Goal: Task Accomplishment & Management: Complete application form

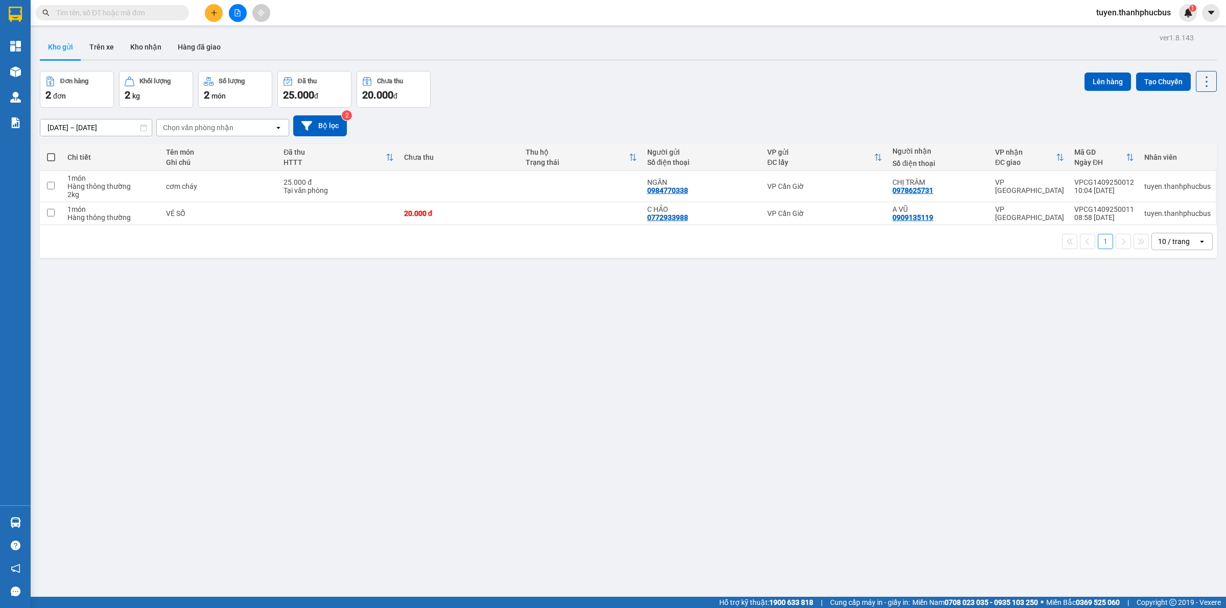
click at [216, 14] on icon "plus" at bounding box center [213, 12] width 7 height 7
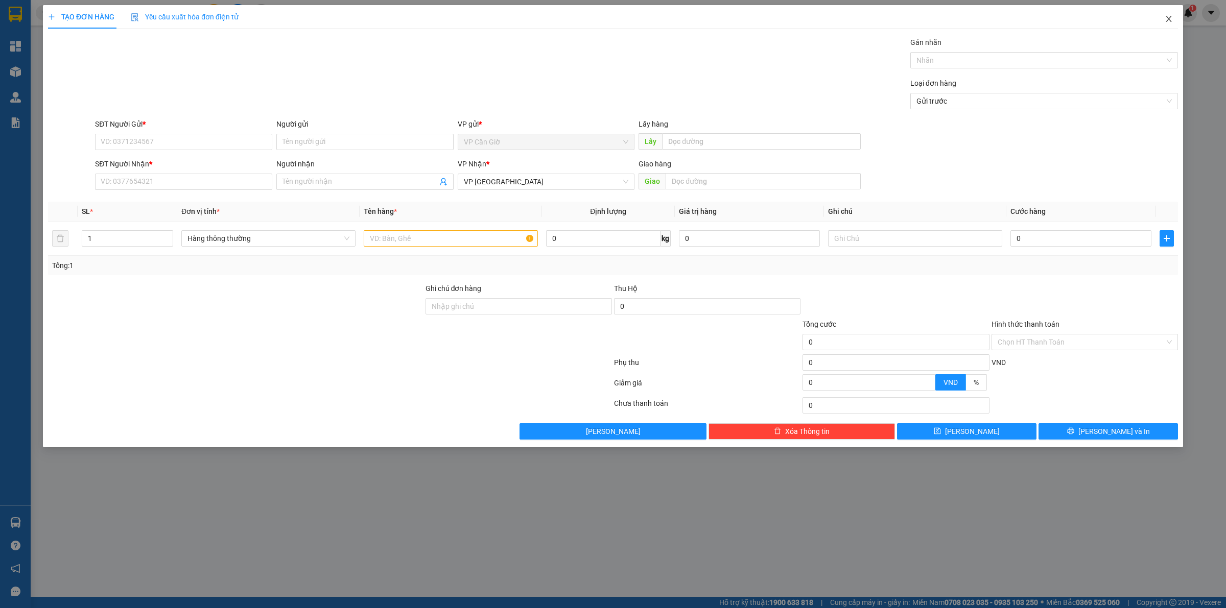
click at [1171, 21] on icon "close" at bounding box center [1169, 19] width 6 height 6
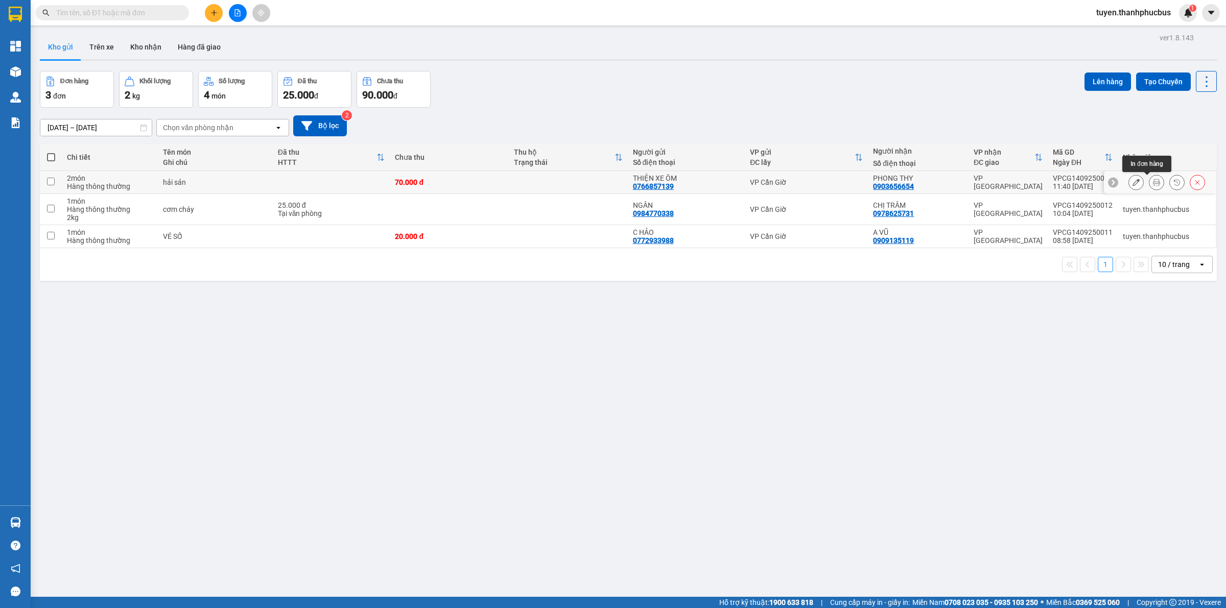
click at [1153, 184] on icon at bounding box center [1156, 182] width 7 height 7
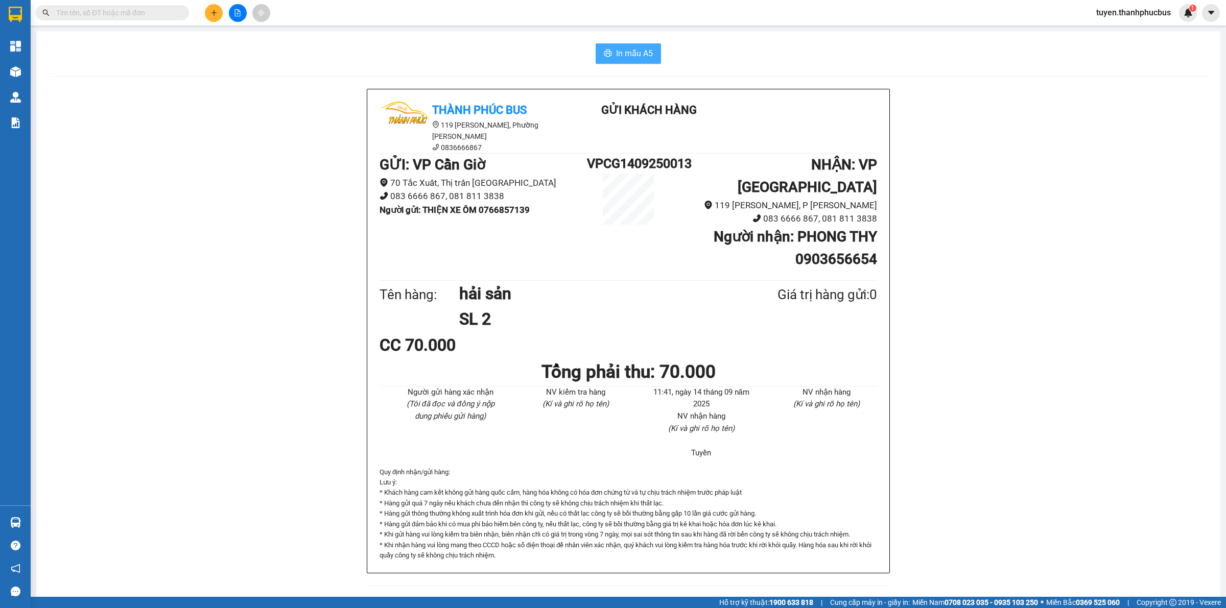
click at [645, 60] on span "In mẫu A5" at bounding box center [634, 53] width 37 height 13
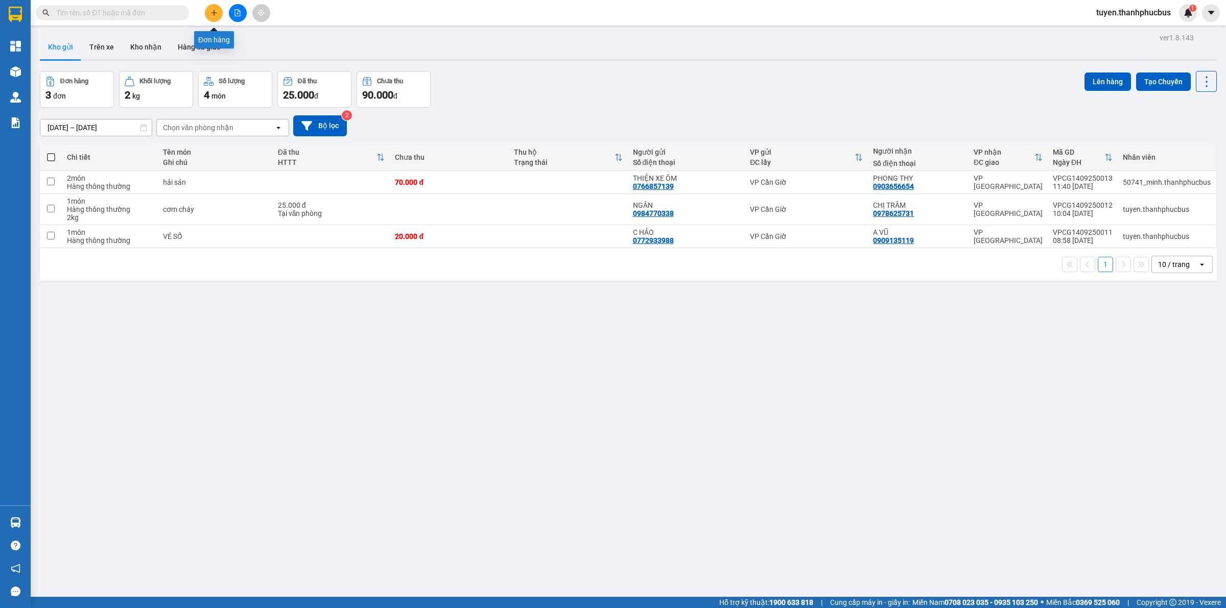
click at [210, 11] on icon "plus" at bounding box center [213, 12] width 7 height 7
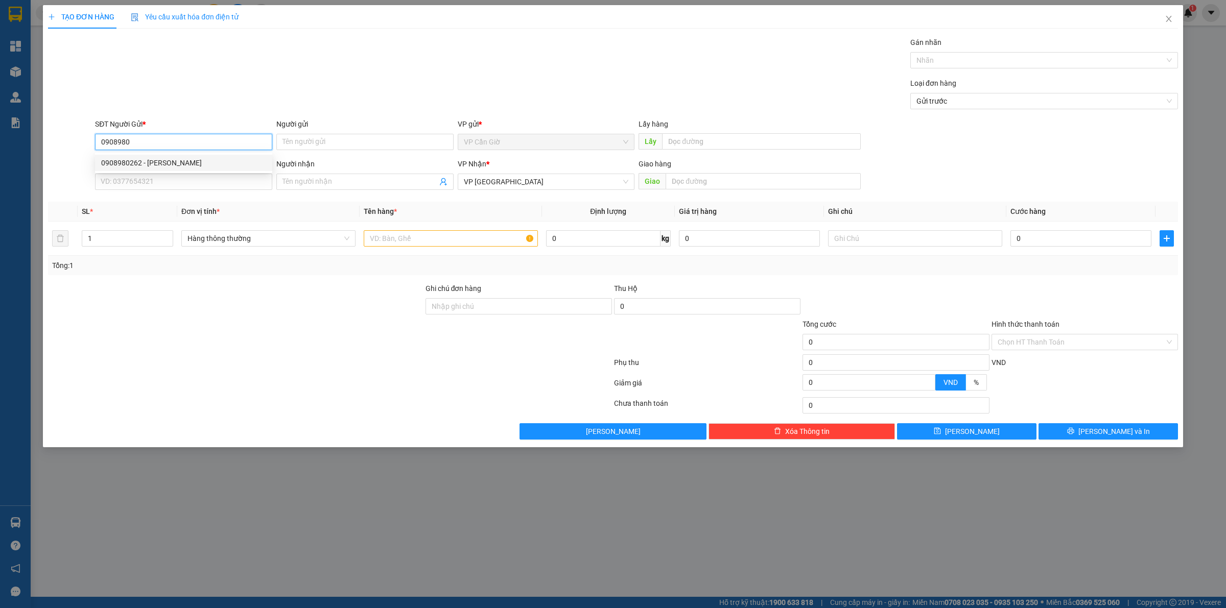
click at [124, 167] on div "0908980262 - [PERSON_NAME]" at bounding box center [183, 162] width 165 height 11
type input "0908980262"
type input "HUYỀN"
type input "25.000"
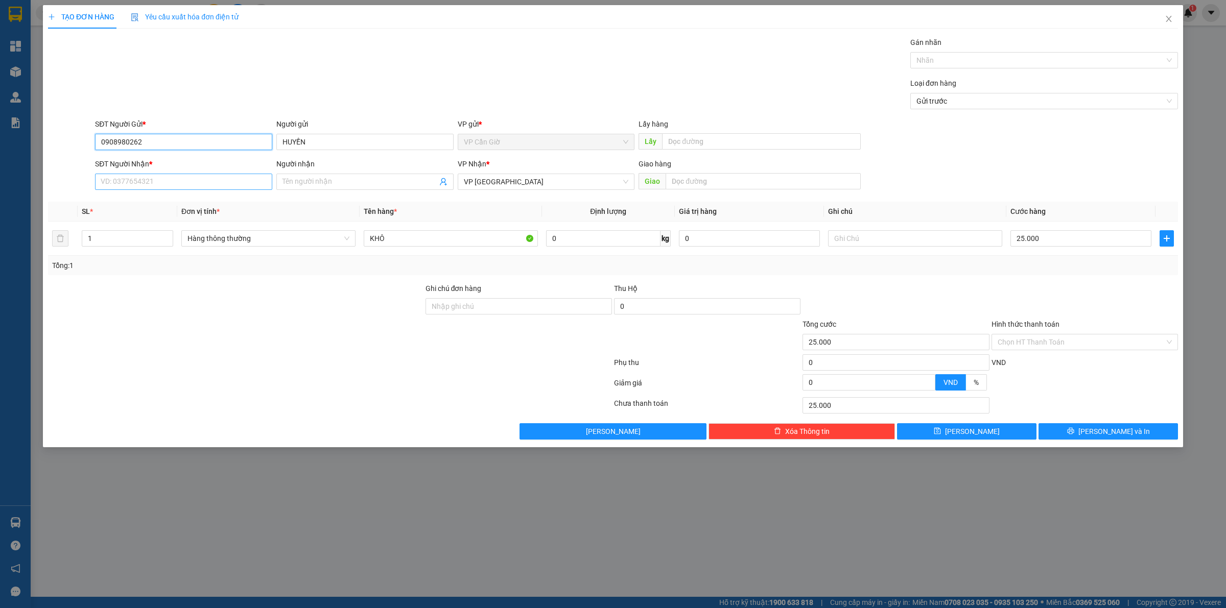
type input "0908980262"
click at [133, 180] on input "SĐT Người Nhận *" at bounding box center [183, 182] width 177 height 16
click at [139, 198] on div "0908980262 - [PERSON_NAME]" at bounding box center [183, 202] width 165 height 11
type input "0908980262"
type input "HUYỀN"
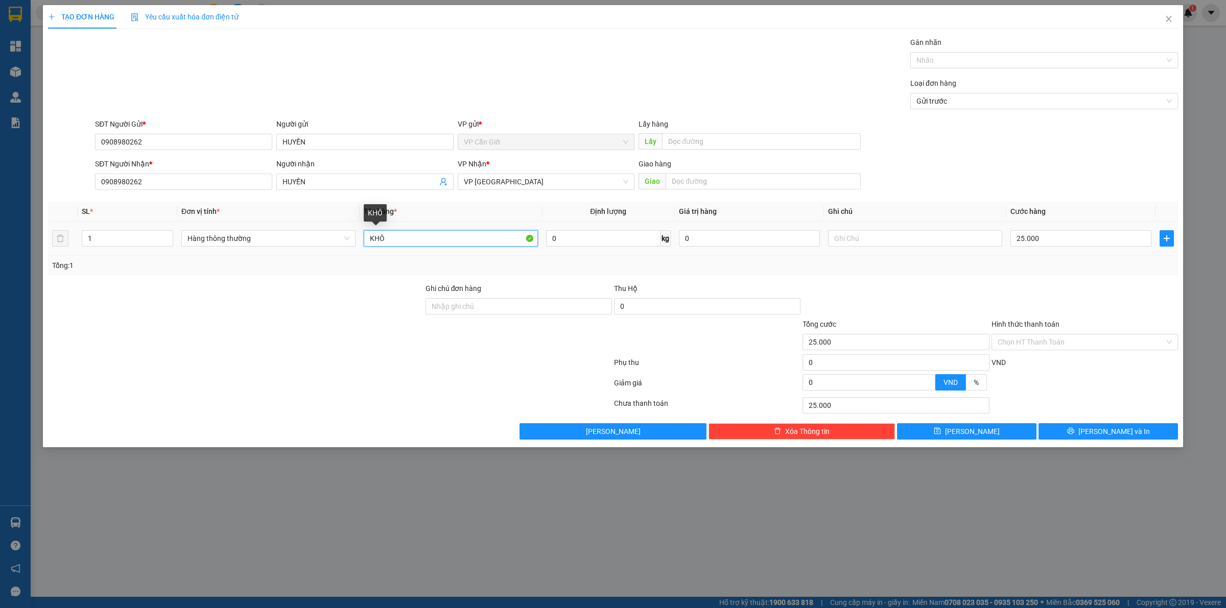
click at [374, 233] on input "KHÔ" at bounding box center [451, 238] width 174 height 16
type input "d"
type input "đồ dùng"
click at [560, 230] on span "0 kg" at bounding box center [608, 237] width 125 height 18
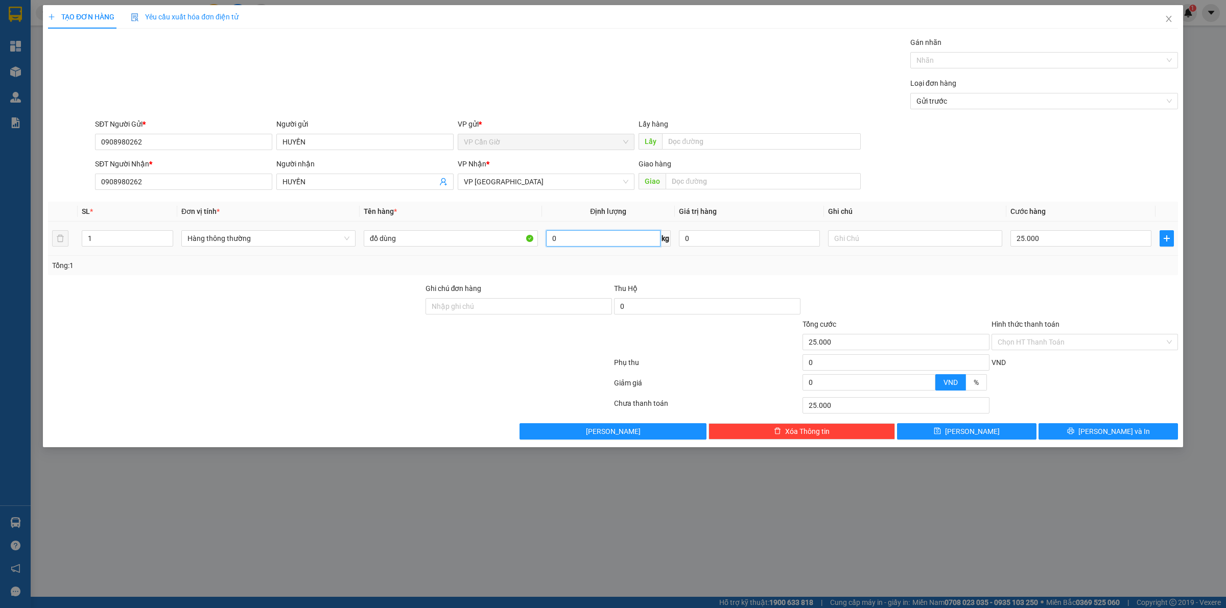
click at [590, 246] on input "0" at bounding box center [603, 238] width 114 height 16
type input "2"
click at [596, 272] on div "Tổng: 1" at bounding box center [613, 265] width 1130 height 19
click at [1005, 348] on input "Hình thức thanh toán" at bounding box center [1081, 342] width 167 height 15
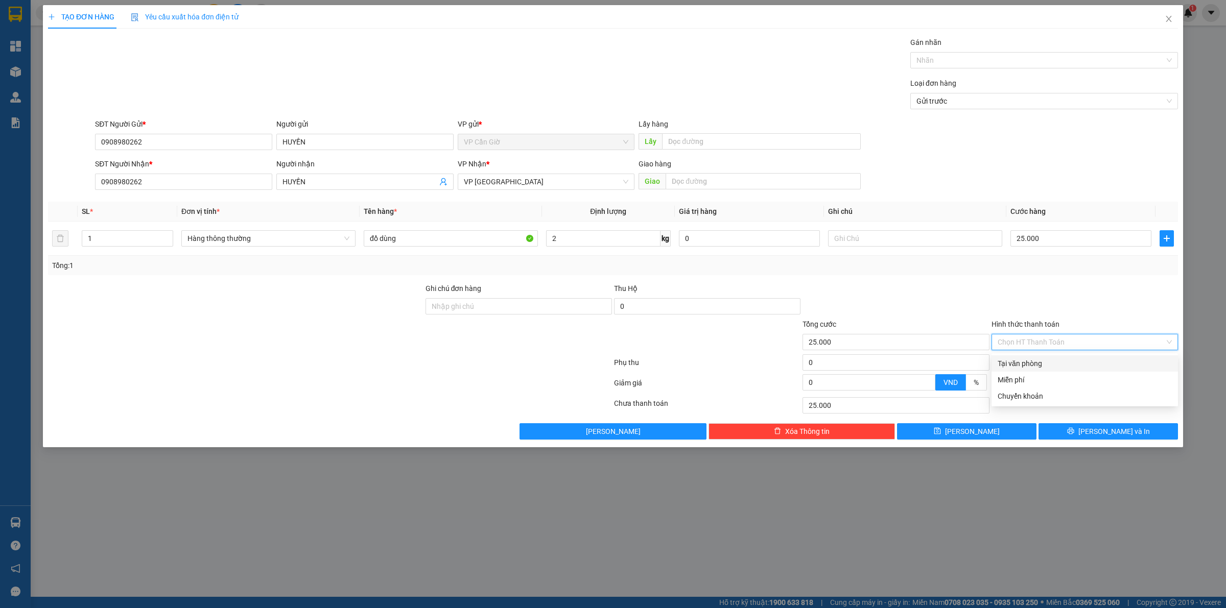
click at [1010, 359] on div "Tại văn phòng" at bounding box center [1085, 363] width 174 height 11
type input "0"
click at [1078, 425] on button "[PERSON_NAME] và In" at bounding box center [1108, 432] width 139 height 16
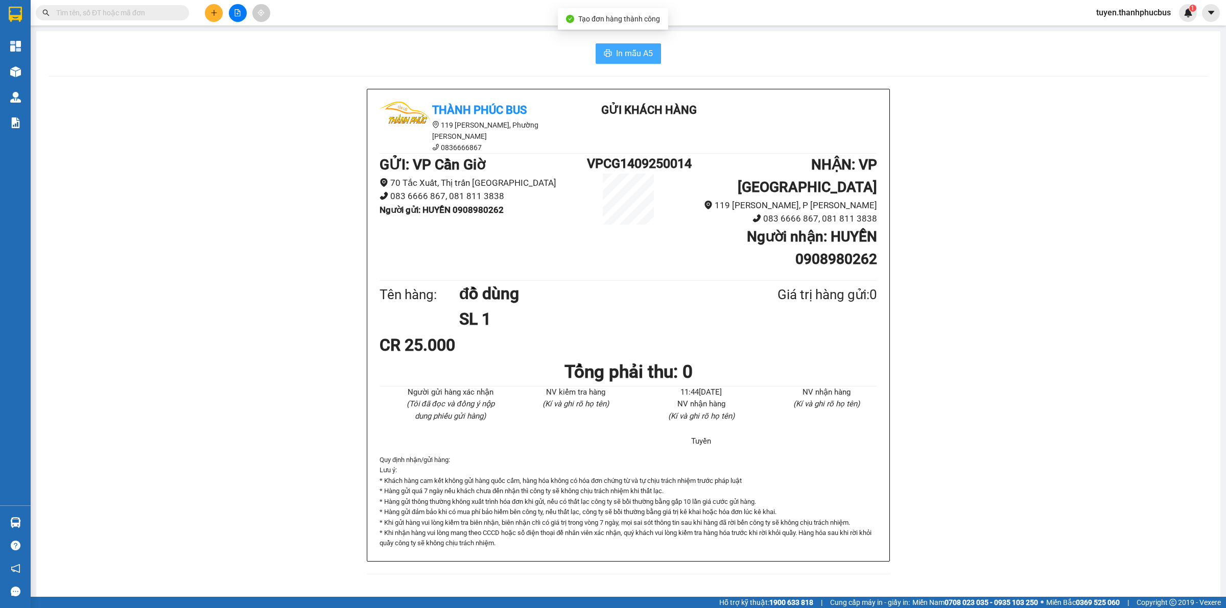
click at [626, 55] on span "In mẫu A5" at bounding box center [634, 53] width 37 height 13
